Goal: Task Accomplishment & Management: Complete application form

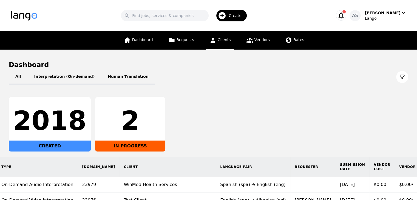
click at [224, 43] on link "Clients" at bounding box center [220, 40] width 28 height 18
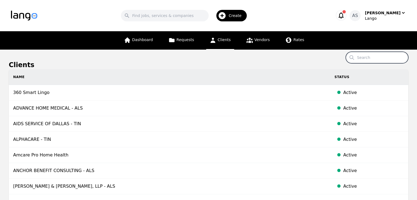
click at [375, 58] on input "Search" at bounding box center [377, 58] width 63 height 12
paste input "[US_STATE] National Financial Services"
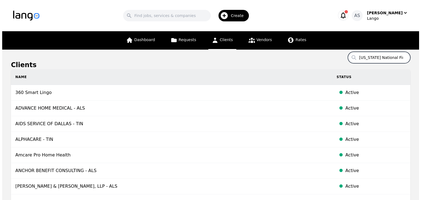
scroll to position [0, 14]
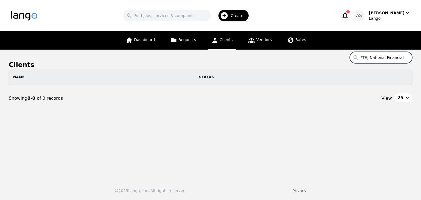
click at [244, 14] on span "Create" at bounding box center [239, 15] width 17 height 5
type input "[US_STATE] National Financial Services"
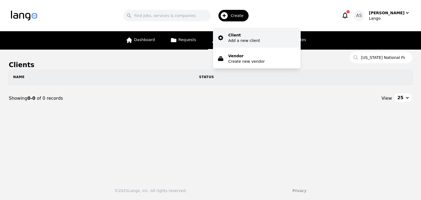
click at [246, 32] on button "Client Add a new client" at bounding box center [257, 38] width 88 height 20
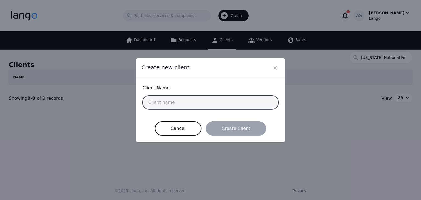
click at [207, 100] on input "text" at bounding box center [211, 103] width 136 height 14
paste input "[US_STATE] National Financial Services"
type input "[US_STATE] National Financial Services"
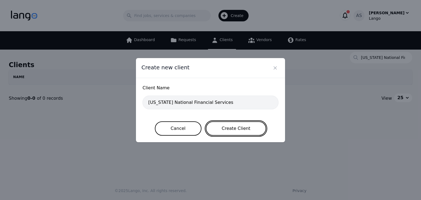
click at [226, 128] on button "Create Client" at bounding box center [236, 128] width 61 height 14
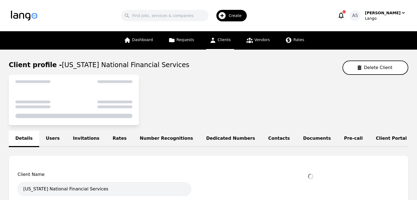
select select "active"
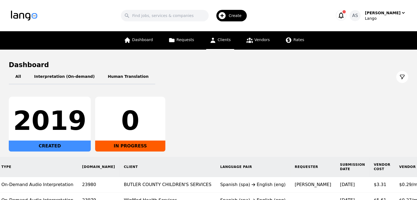
click at [228, 39] on span "Clients" at bounding box center [224, 40] width 13 height 4
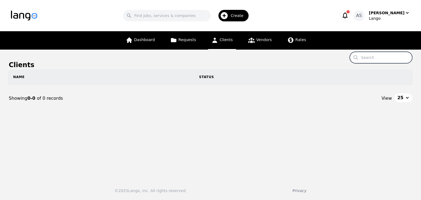
click at [394, 54] on input "Search" at bounding box center [381, 58] width 63 height 12
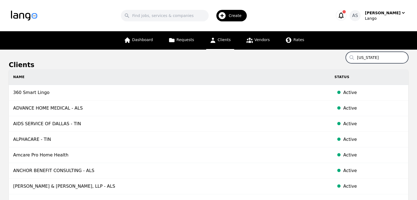
type input "[US_STATE]"
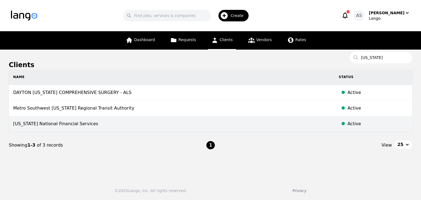
click at [76, 126] on td "[US_STATE] National Financial Services" at bounding box center [172, 124] width 326 height 16
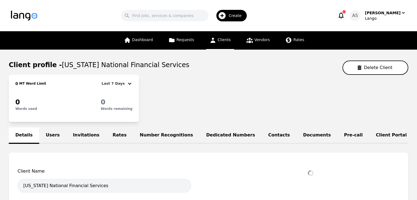
select select "active"
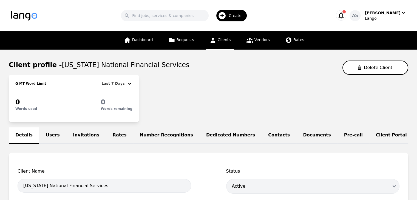
click at [53, 135] on link "Users" at bounding box center [52, 136] width 27 height 16
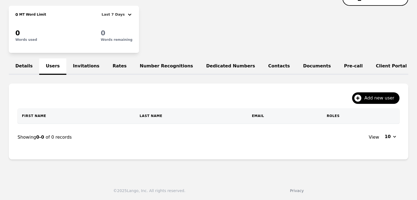
scroll to position [72, 0]
click at [78, 62] on link "Invitations" at bounding box center [86, 66] width 40 height 16
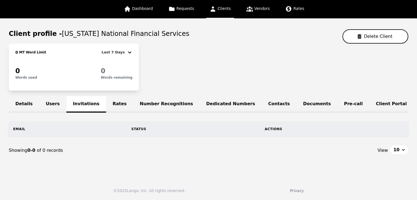
click at [49, 98] on link "Users" at bounding box center [52, 104] width 27 height 16
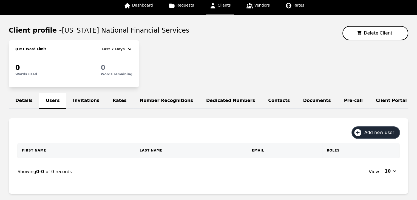
click at [386, 136] on span "Add new user" at bounding box center [381, 132] width 34 height 7
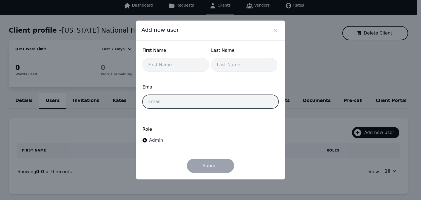
click at [211, 106] on input "email" at bounding box center [211, 102] width 136 height 14
paste input "lance_wolfinger@augustarfinancial.com"
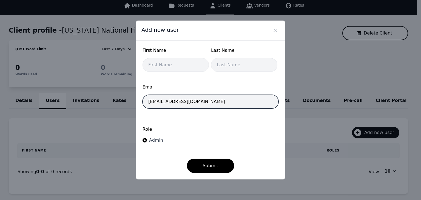
type input "lance_wolfinger@augustarfinancial.com"
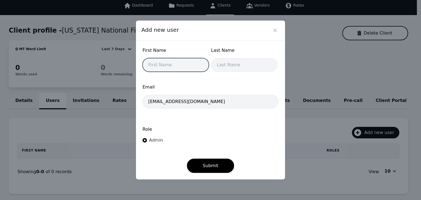
click at [181, 70] on input "text" at bounding box center [176, 65] width 66 height 14
type input "Lance"
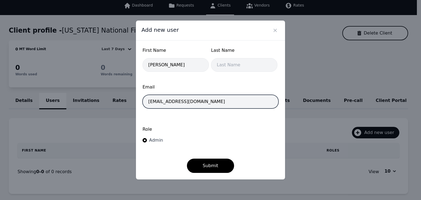
drag, startPoint x: 161, startPoint y: 103, endPoint x: 178, endPoint y: 100, distance: 17.2
click at [178, 100] on input "lance_wolfinger@augustarfinancial.com" at bounding box center [211, 102] width 136 height 14
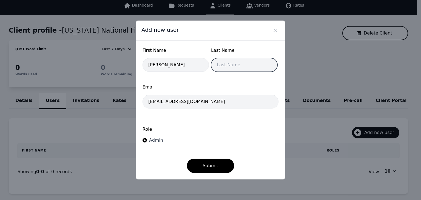
click at [233, 64] on input "text" at bounding box center [244, 65] width 66 height 14
paste input "wolfinger"
type input "wolfinger"
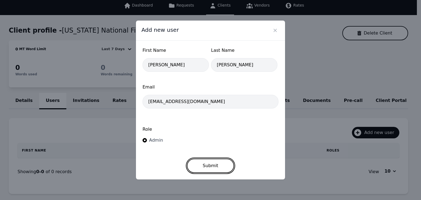
click at [211, 163] on button "Submit" at bounding box center [210, 166] width 47 height 14
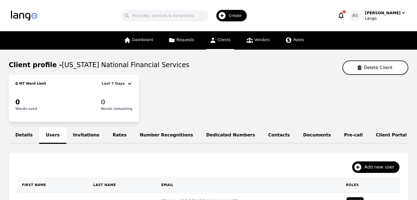
click at [89, 134] on link "Invitations" at bounding box center [86, 136] width 40 height 16
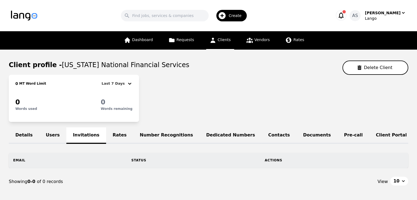
click at [48, 134] on link "Users" at bounding box center [52, 136] width 27 height 16
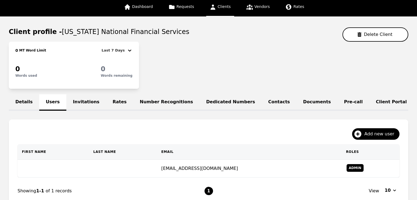
scroll to position [82, 0]
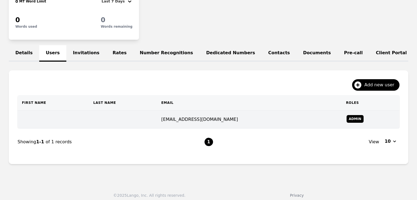
click at [160, 126] on td "[EMAIL_ADDRESS][DOMAIN_NAME]" at bounding box center [249, 120] width 185 height 18
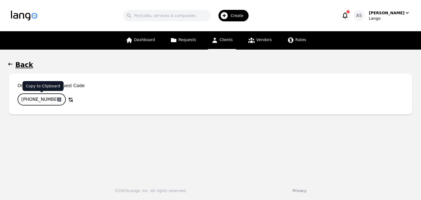
click at [35, 101] on input "215-8362-193" at bounding box center [42, 100] width 48 height 12
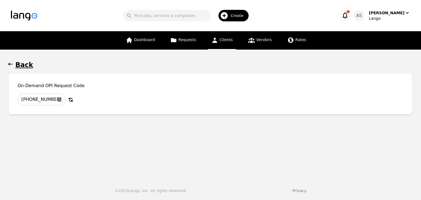
click at [13, 64] on button "Back" at bounding box center [211, 65] width 404 height 9
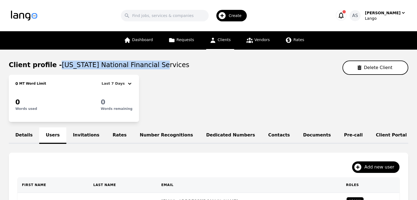
drag, startPoint x: 55, startPoint y: 66, endPoint x: 148, endPoint y: 64, distance: 93.0
click at [148, 64] on div "Client profile - Ohio National Financial Services Delete Client" at bounding box center [209, 68] width 400 height 14
copy span "[US_STATE] National Financial Services"
